Goal: Find contact information: Find contact information

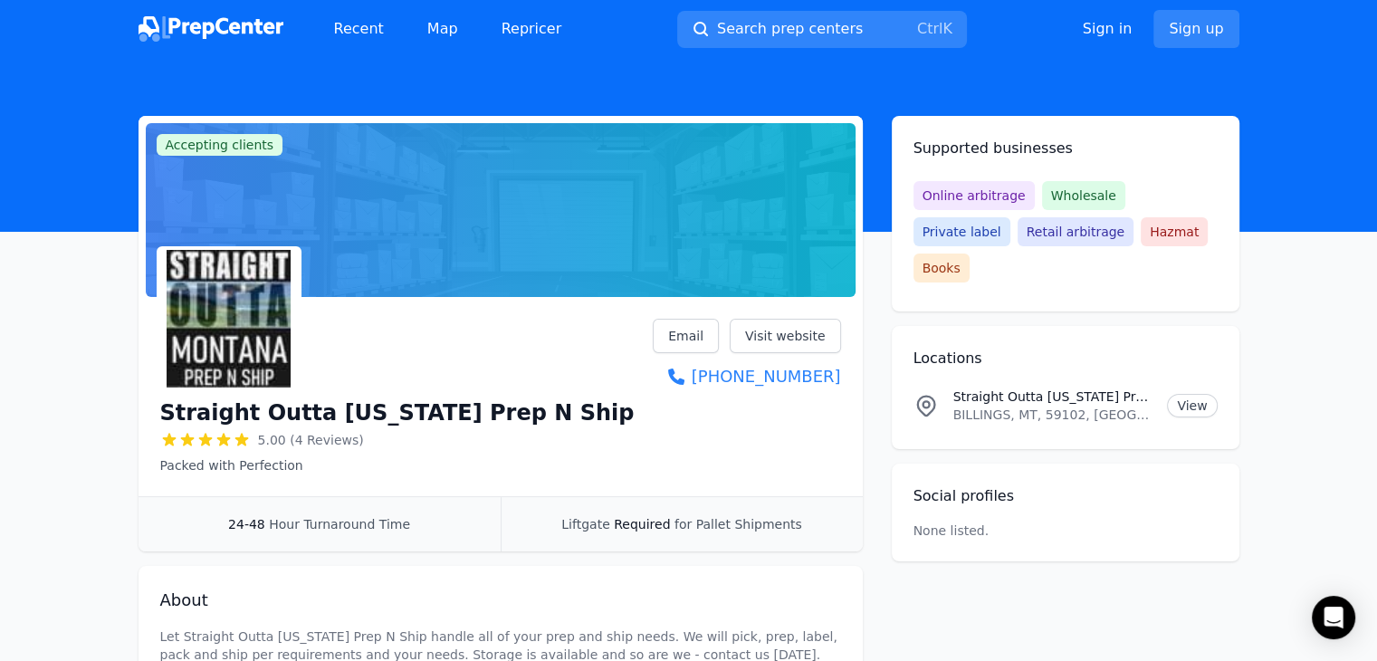
click at [508, 414] on h1 "Straight Outta [US_STATE] Prep N Ship" at bounding box center [397, 412] width 475 height 29
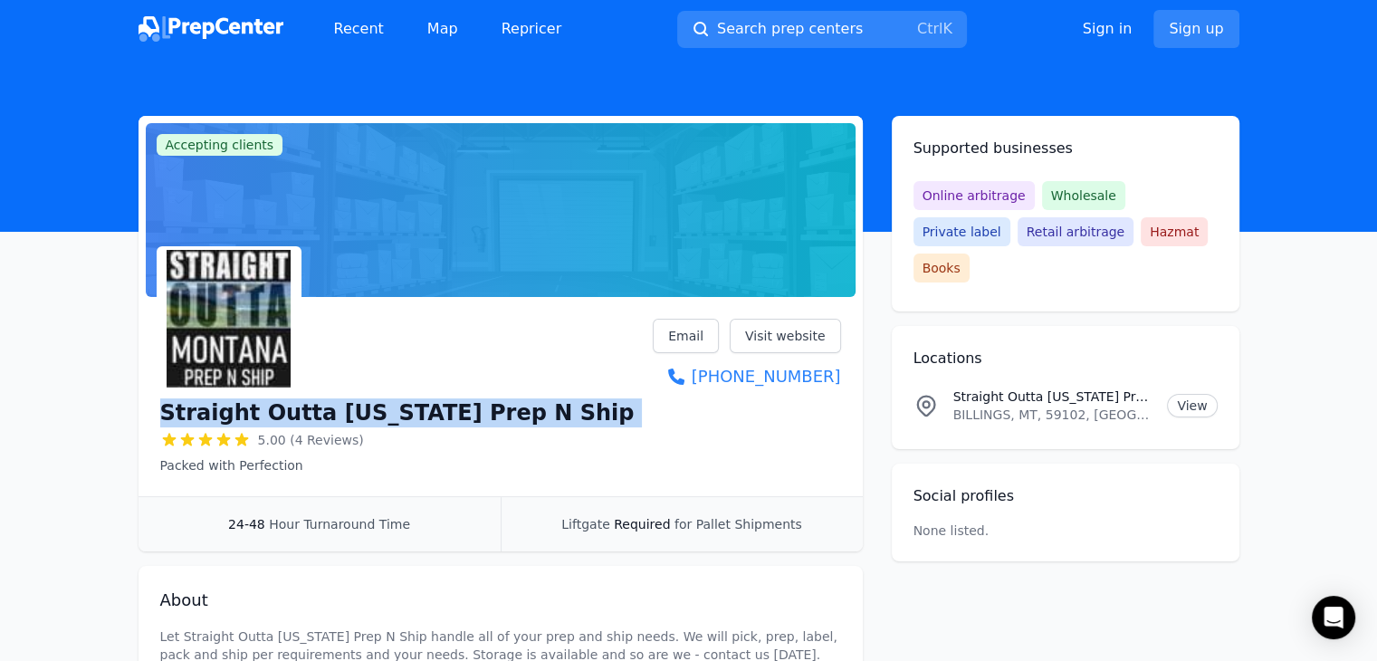
click at [508, 414] on h1 "Straight Outta [US_STATE] Prep N Ship" at bounding box center [397, 412] width 475 height 29
copy div "Straight Outta [US_STATE] Prep N Ship"
click at [684, 326] on link "Email" at bounding box center [686, 336] width 66 height 34
copy div "Straight Outta [US_STATE] Prep N Ship"
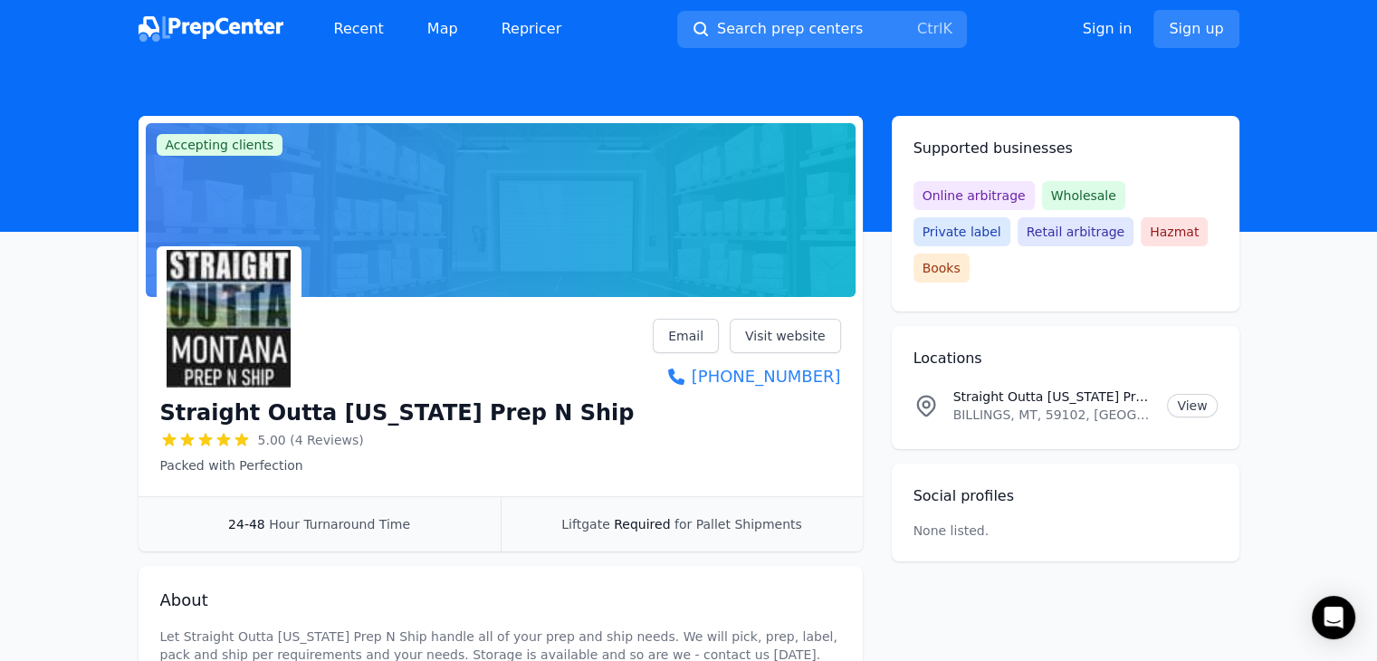
click at [996, 406] on p "BILLINGS, MT, 59102, [GEOGRAPHIC_DATA]" at bounding box center [1054, 415] width 200 height 18
copy p "BILLINGS, MT, 59102, [GEOGRAPHIC_DATA]"
